Goal: Transaction & Acquisition: Purchase product/service

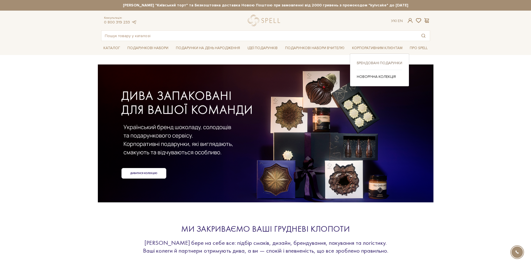
click at [374, 62] on link "Брендовані подарунки" at bounding box center [379, 62] width 45 height 5
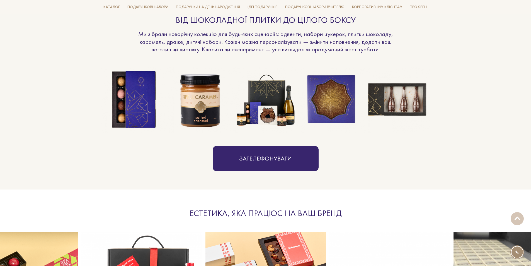
scroll to position [362, 0]
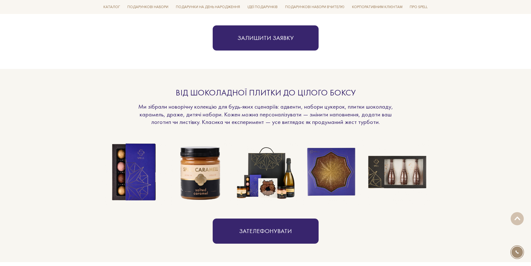
click at [399, 176] on img at bounding box center [397, 172] width 66 height 66
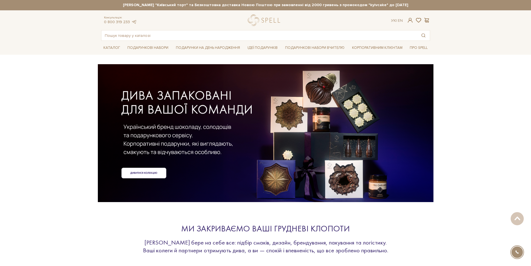
scroll to position [0, 0]
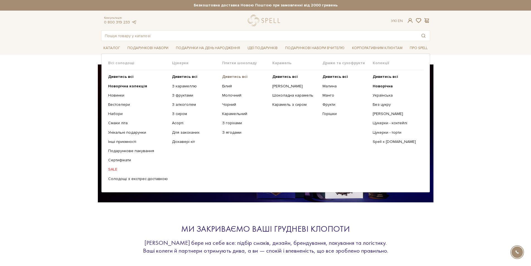
click at [238, 77] on b "Дивитись всі" at bounding box center [234, 76] width 25 height 5
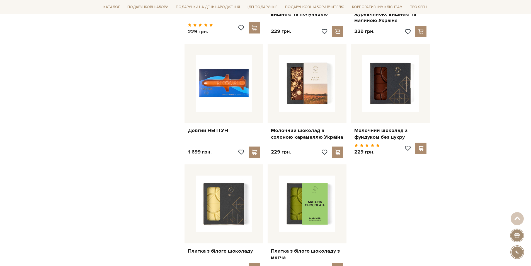
scroll to position [641, 0]
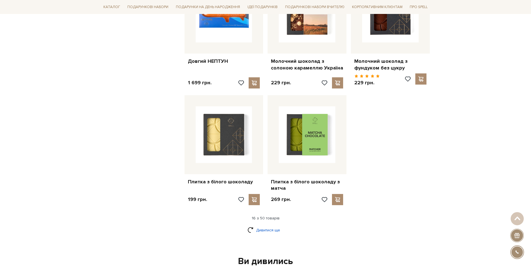
click at [264, 225] on link "Дивитися ще" at bounding box center [265, 230] width 36 height 10
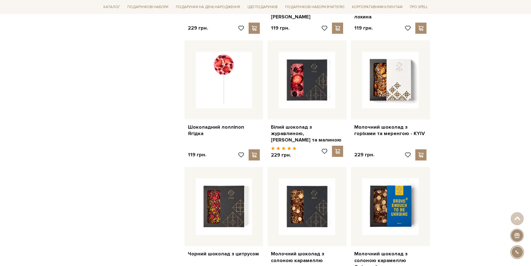
scroll to position [1254, 0]
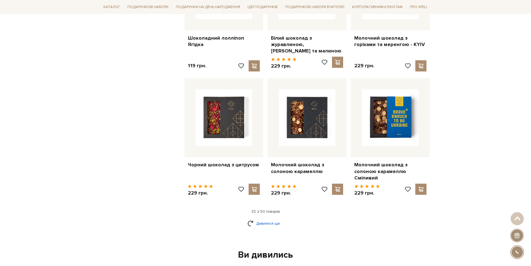
click at [268, 218] on link "Дивитися ще" at bounding box center [265, 223] width 36 height 10
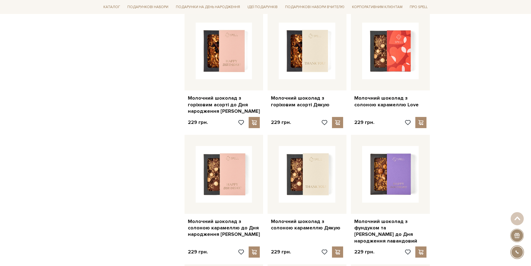
scroll to position [1783, 0]
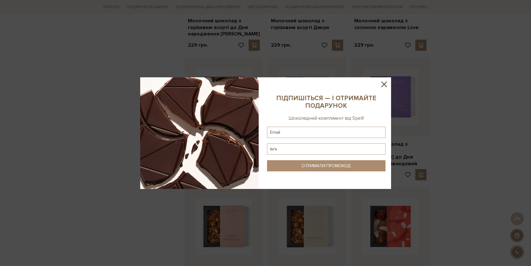
click at [384, 84] on icon at bounding box center [384, 84] width 6 height 6
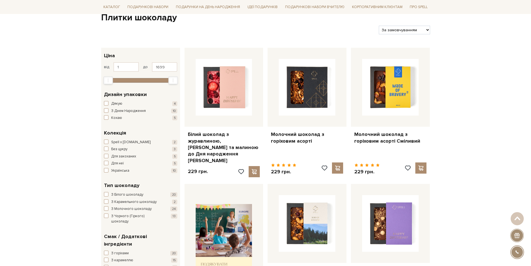
scroll to position [0, 0]
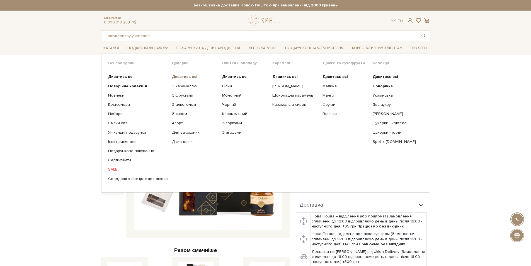
click at [185, 76] on b "Дивитись всі" at bounding box center [184, 76] width 25 height 5
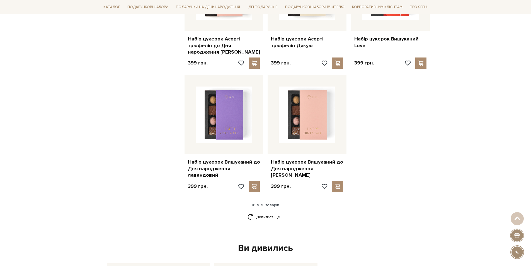
scroll to position [724, 0]
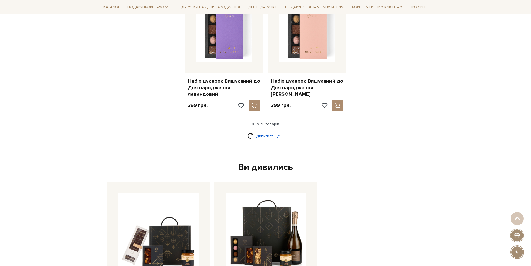
click at [272, 131] on link "Дивитися ще" at bounding box center [265, 136] width 36 height 10
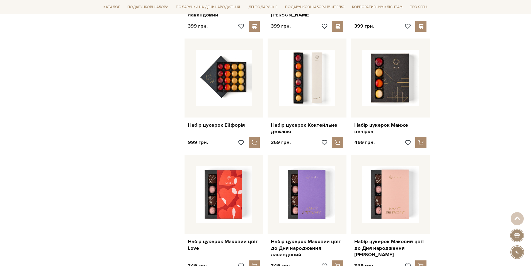
scroll to position [752, 0]
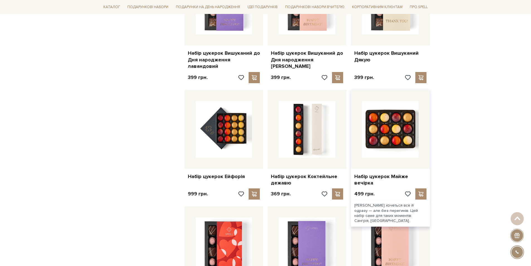
click at [391, 121] on img at bounding box center [390, 129] width 57 height 57
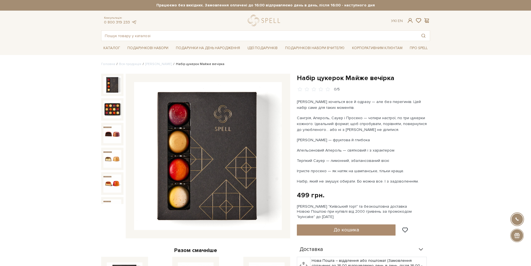
click at [115, 89] on img at bounding box center [112, 85] width 18 height 18
